Goal: Book appointment/travel/reservation

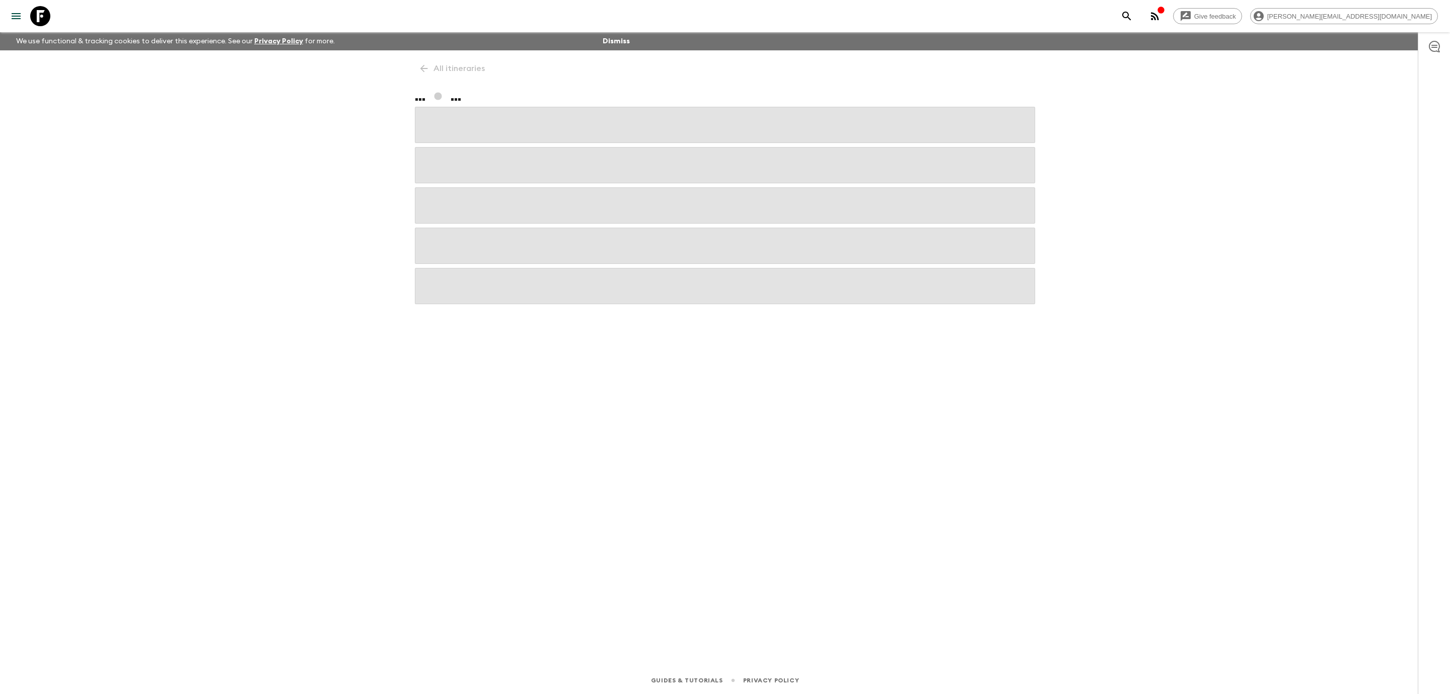
click at [40, 14] on icon at bounding box center [40, 16] width 20 height 20
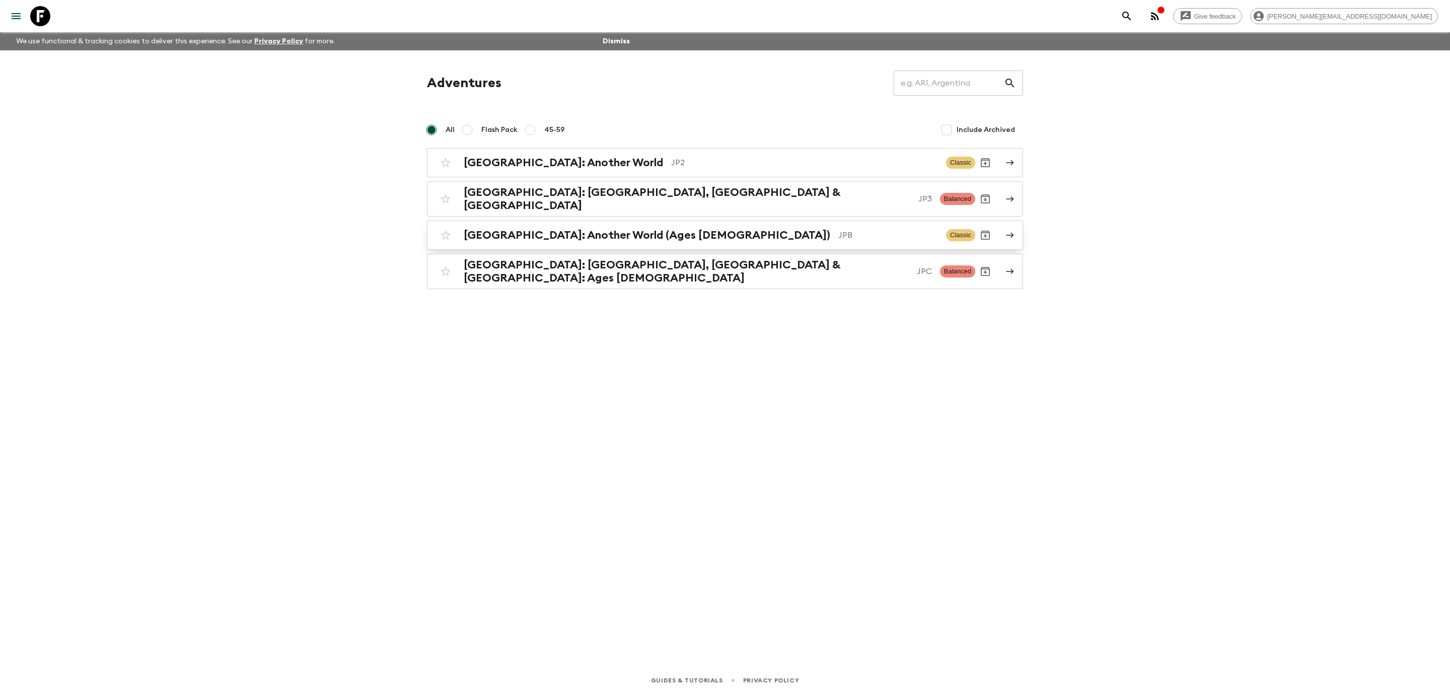
click at [649, 237] on div "[GEOGRAPHIC_DATA]: Another World (Ages [DEMOGRAPHIC_DATA]) JPB Classic" at bounding box center [706, 235] width 540 height 20
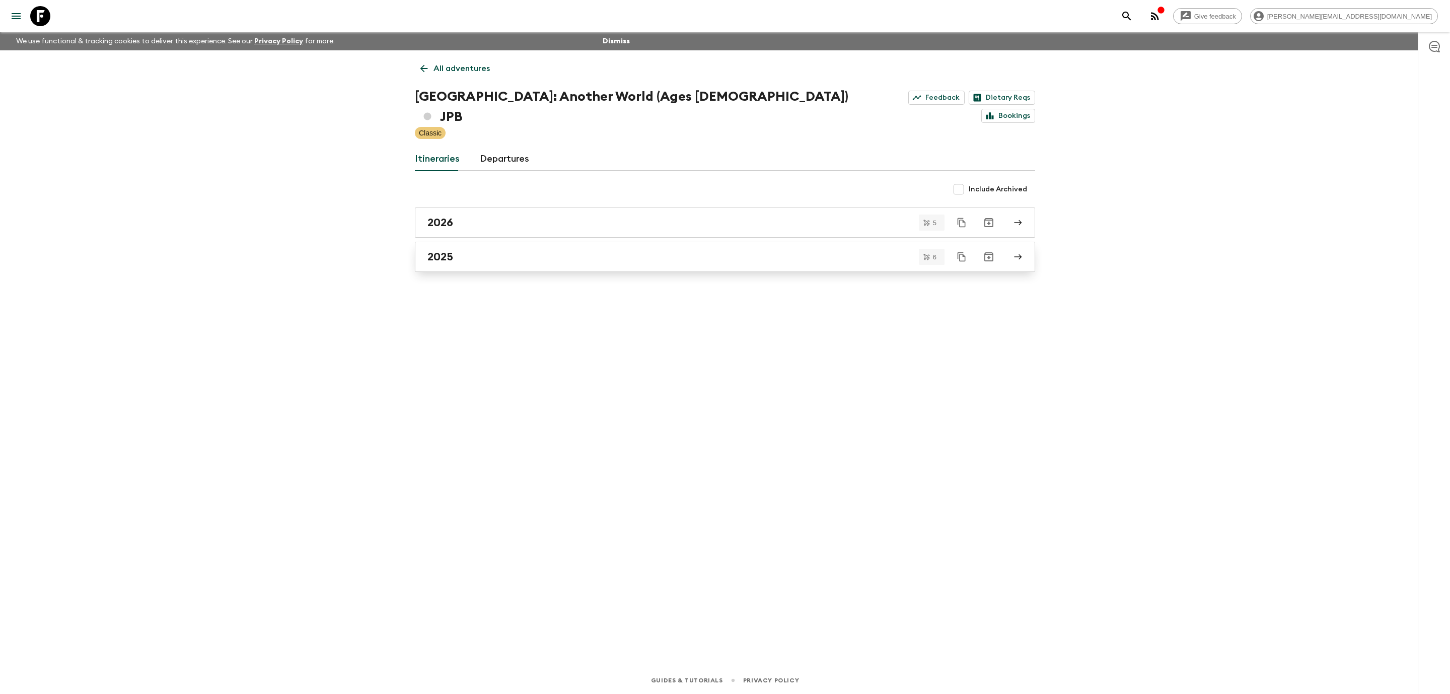
click at [674, 250] on div "2025" at bounding box center [716, 256] width 576 height 13
